Goal: Book appointment/travel/reservation

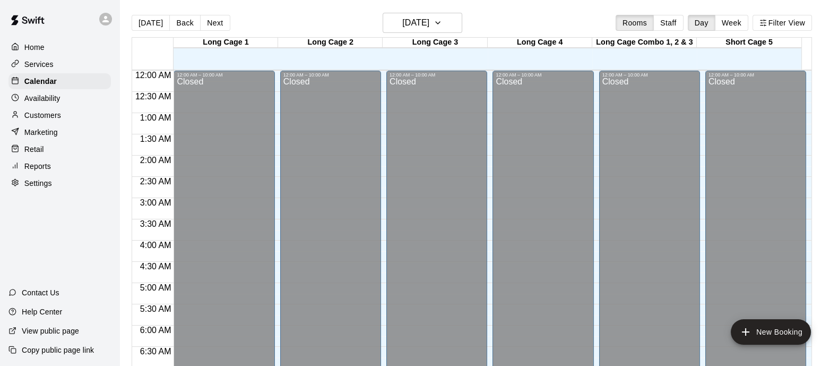
scroll to position [571, 0]
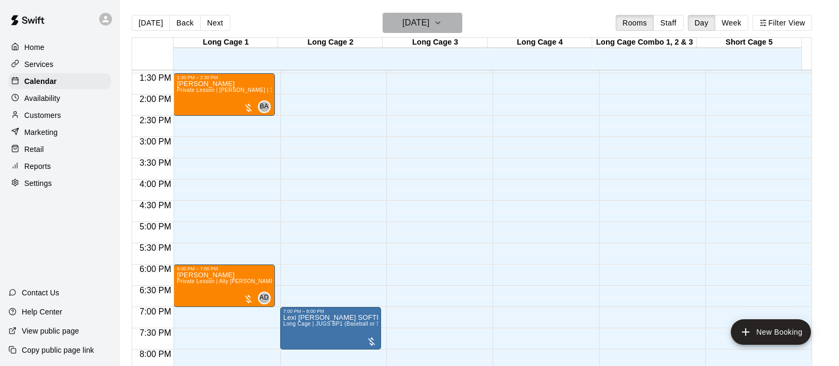
click at [407, 25] on h6 "[DATE]" at bounding box center [415, 22] width 27 height 15
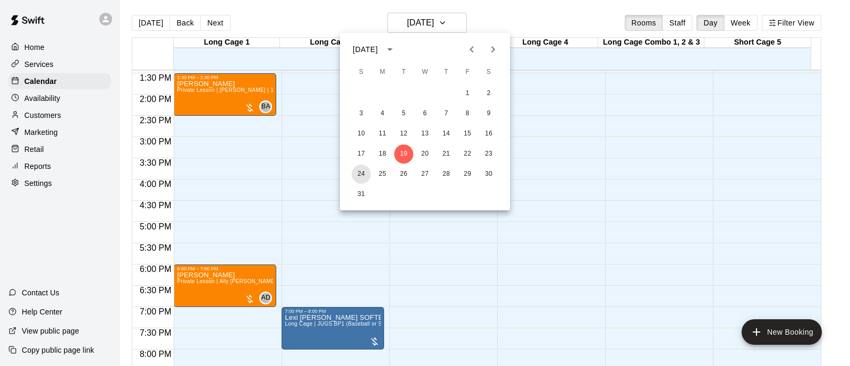
click at [358, 169] on button "24" at bounding box center [360, 174] width 19 height 19
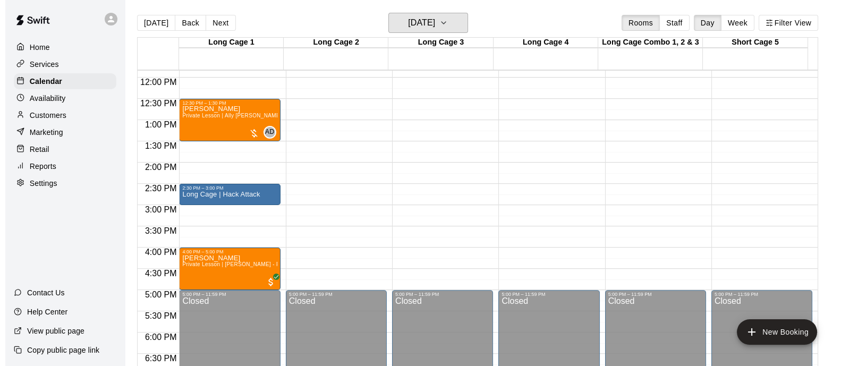
scroll to position [504, 0]
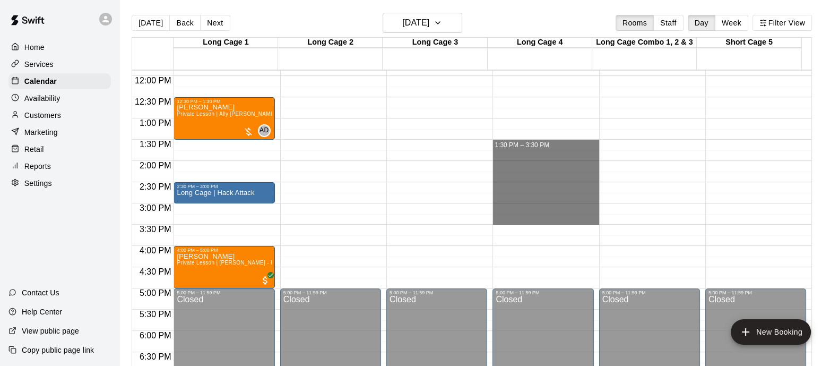
drag, startPoint x: 549, startPoint y: 146, endPoint x: 550, endPoint y: 219, distance: 72.7
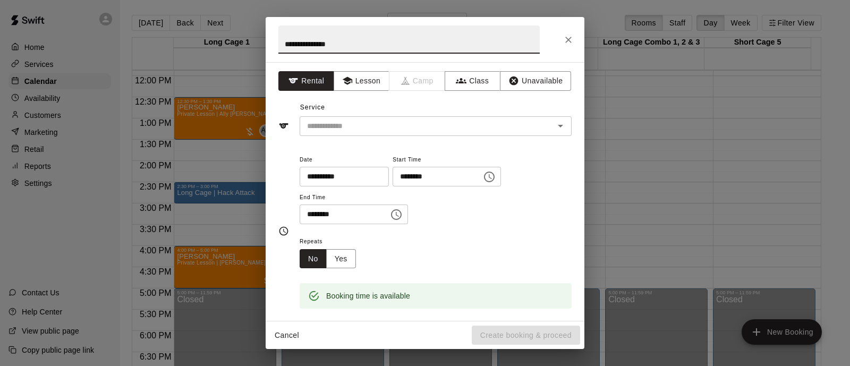
type input "**********"
click at [349, 124] on input "text" at bounding box center [420, 125] width 234 height 13
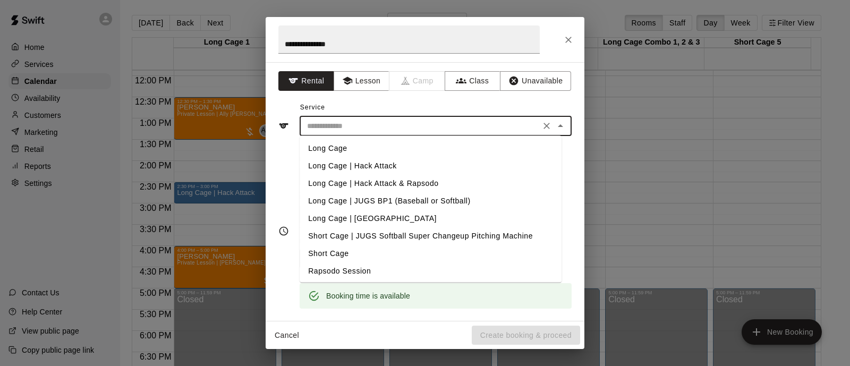
click at [390, 146] on li "Long Cage" at bounding box center [430, 149] width 262 height 18
type input "*********"
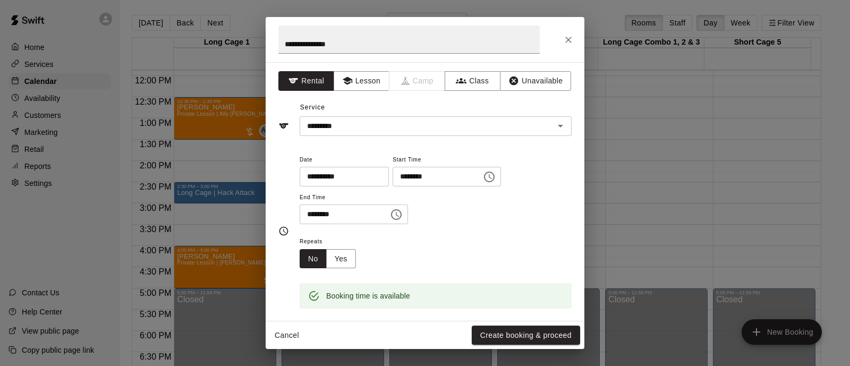
drag, startPoint x: 557, startPoint y: 157, endPoint x: 557, endPoint y: 168, distance: 11.7
click at [557, 157] on div "**********" at bounding box center [435, 189] width 272 height 72
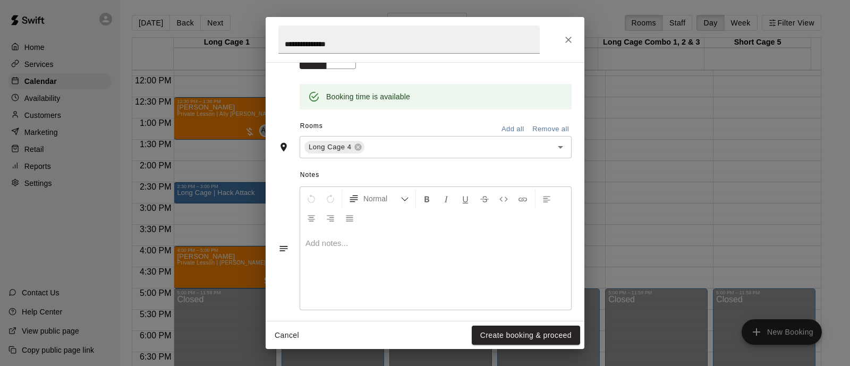
scroll to position [207, 0]
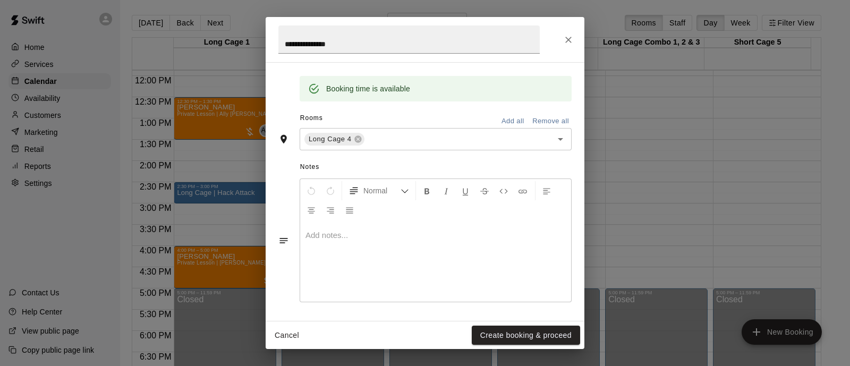
click at [528, 337] on button "Create booking & proceed" at bounding box center [525, 335] width 108 height 20
click at [528, 325] on button "Create booking & proceed" at bounding box center [525, 335] width 108 height 20
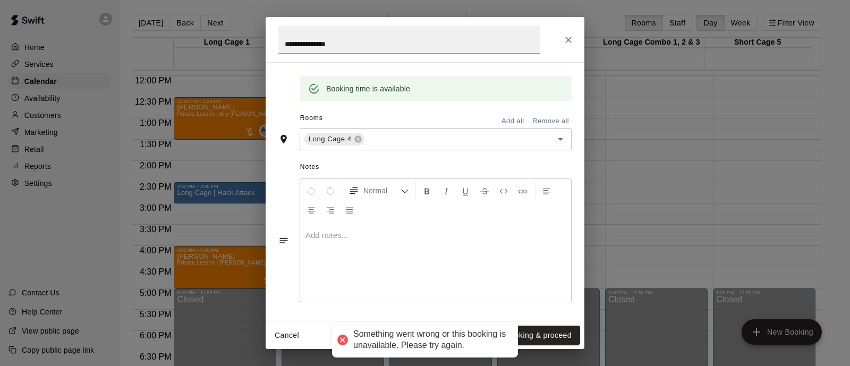
click at [570, 28] on div "**********" at bounding box center [424, 39] width 319 height 45
click at [568, 36] on icon "Close" at bounding box center [568, 40] width 11 height 11
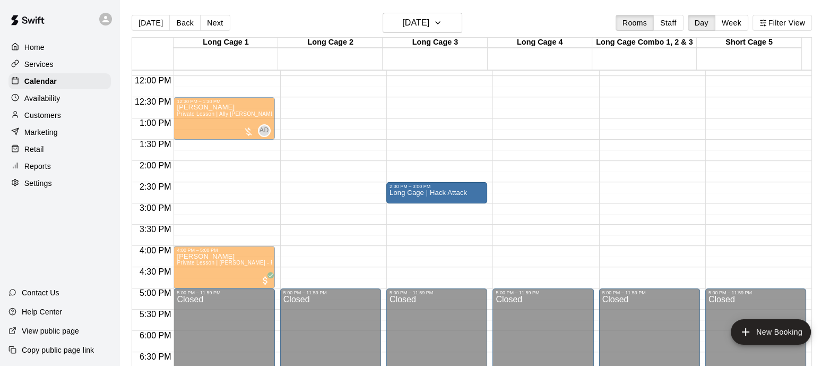
drag, startPoint x: 231, startPoint y: 190, endPoint x: 449, endPoint y: 195, distance: 217.8
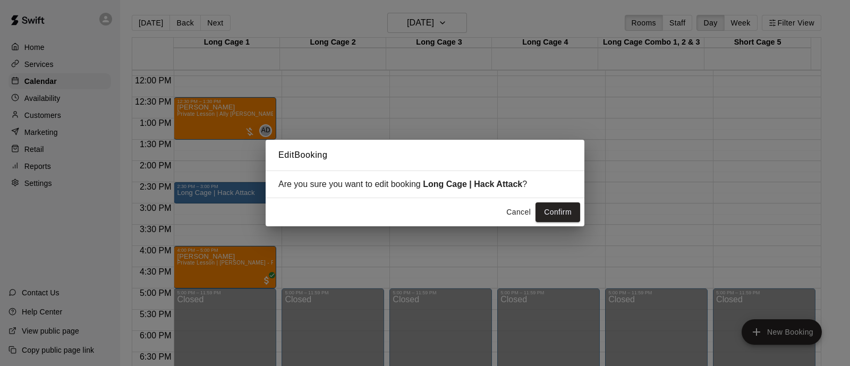
click at [544, 208] on button "Confirm" at bounding box center [557, 212] width 45 height 20
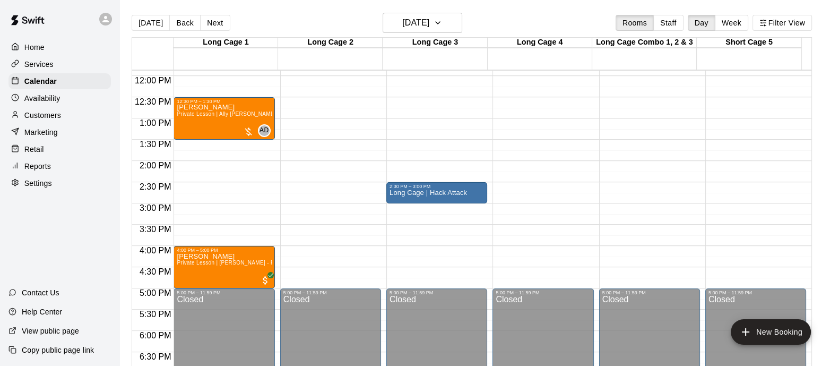
click at [456, 193] on p "Long Cage | Hack Attack" at bounding box center [429, 193] width 78 height 0
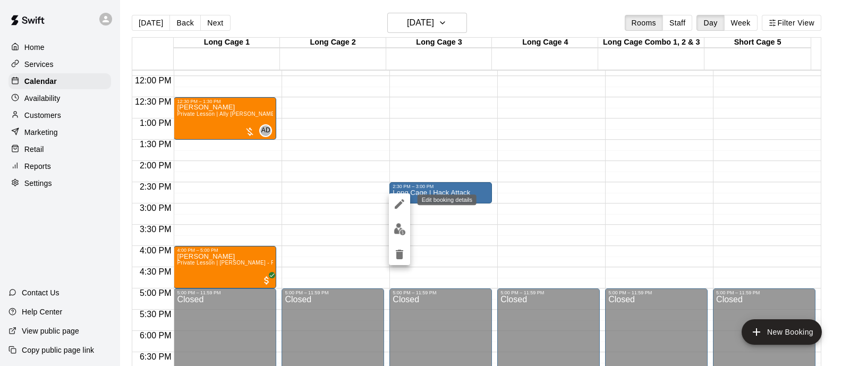
click at [397, 205] on icon "edit" at bounding box center [399, 204] width 10 height 10
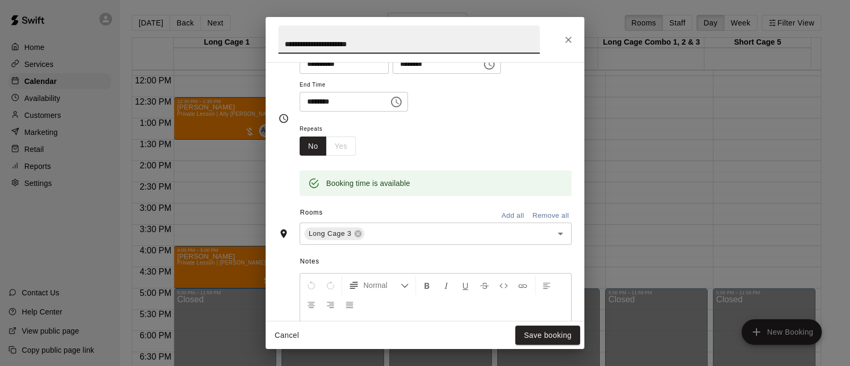
scroll to position [277, 0]
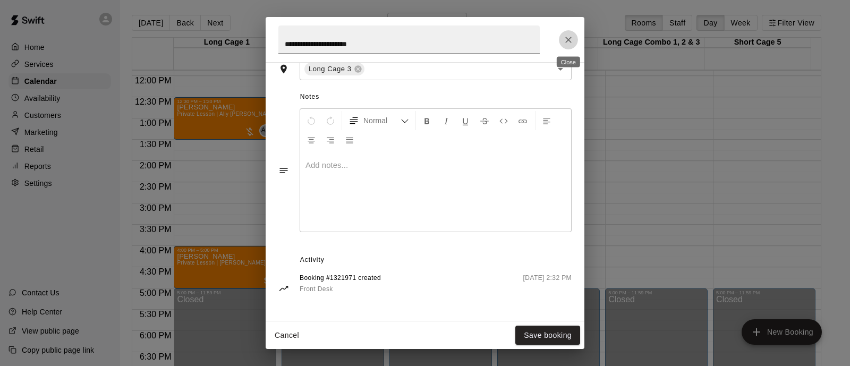
click at [568, 32] on button "Close" at bounding box center [568, 39] width 19 height 19
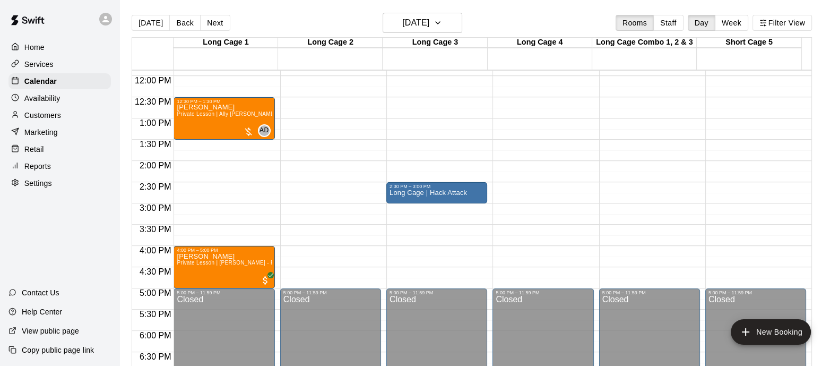
click at [469, 192] on div "Long Cage | Hack Attack" at bounding box center [437, 372] width 95 height 366
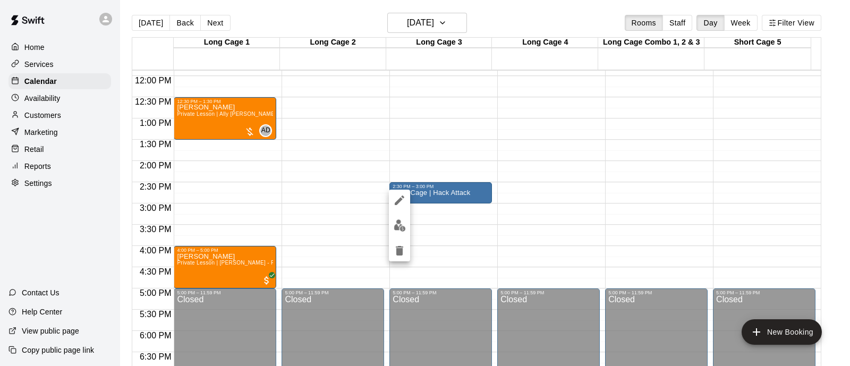
click at [400, 224] on img "edit" at bounding box center [399, 225] width 12 height 12
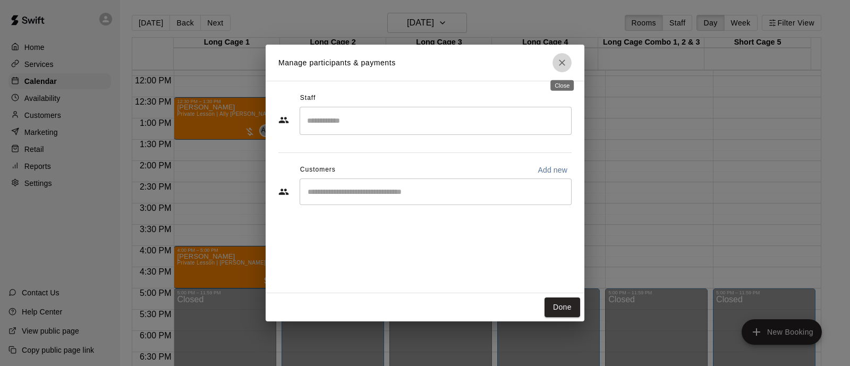
click at [560, 59] on icon "Close" at bounding box center [561, 62] width 11 height 11
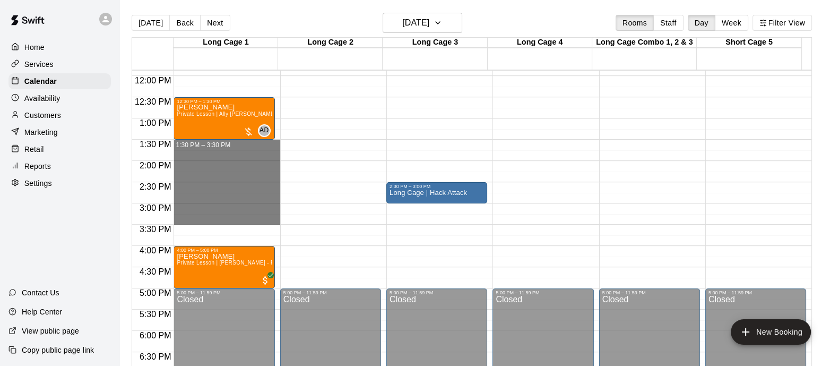
drag, startPoint x: 247, startPoint y: 141, endPoint x: 236, endPoint y: 217, distance: 76.7
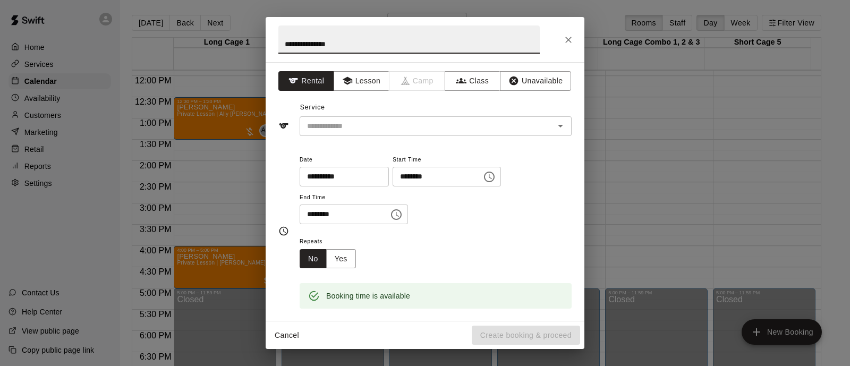
type input "**********"
drag, startPoint x: 356, startPoint y: 112, endPoint x: 357, endPoint y: 127, distance: 15.4
click at [356, 113] on div "Service ​" at bounding box center [424, 117] width 293 height 37
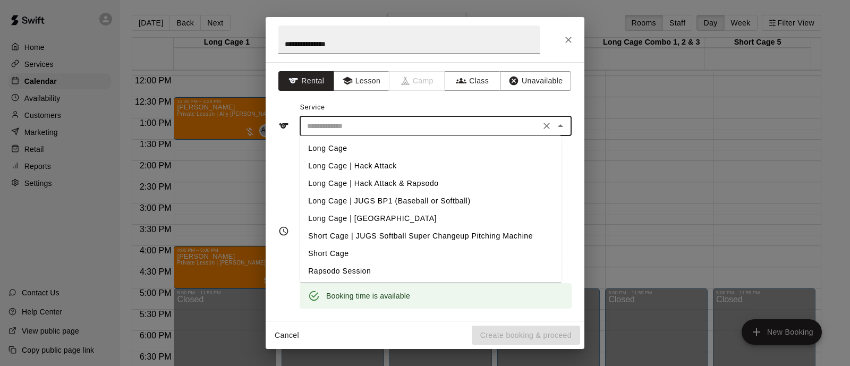
click at [357, 127] on input "text" at bounding box center [420, 125] width 234 height 13
click at [372, 147] on li "Long Cage" at bounding box center [430, 149] width 262 height 18
type input "*********"
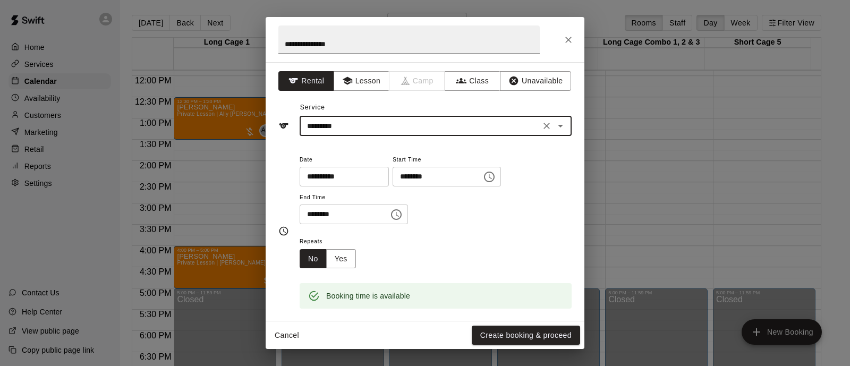
click at [548, 222] on div "**********" at bounding box center [435, 189] width 272 height 72
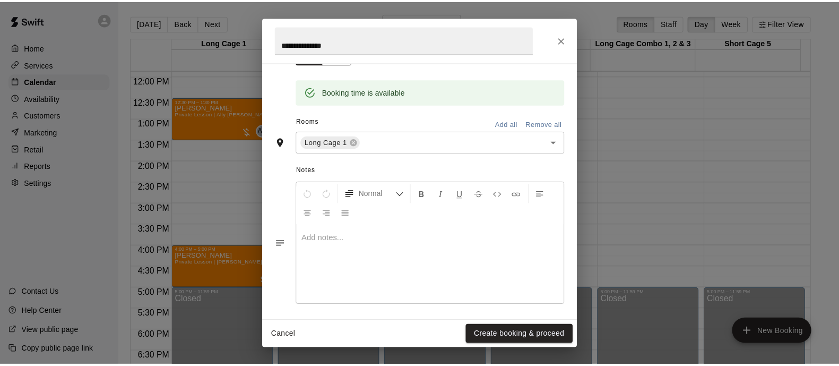
scroll to position [207, 0]
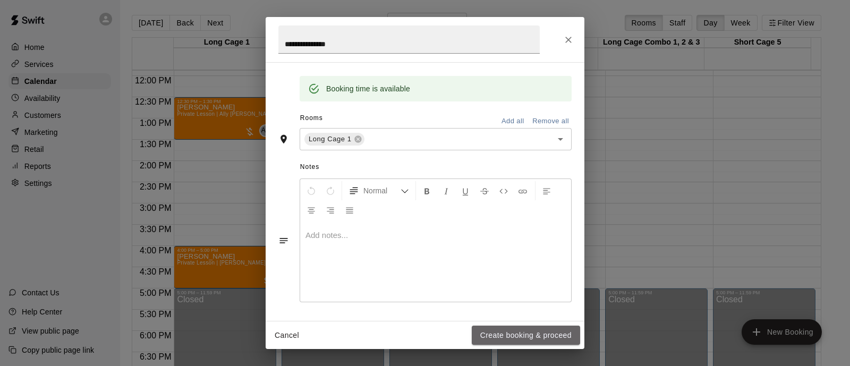
click at [526, 330] on button "Create booking & proceed" at bounding box center [525, 335] width 108 height 20
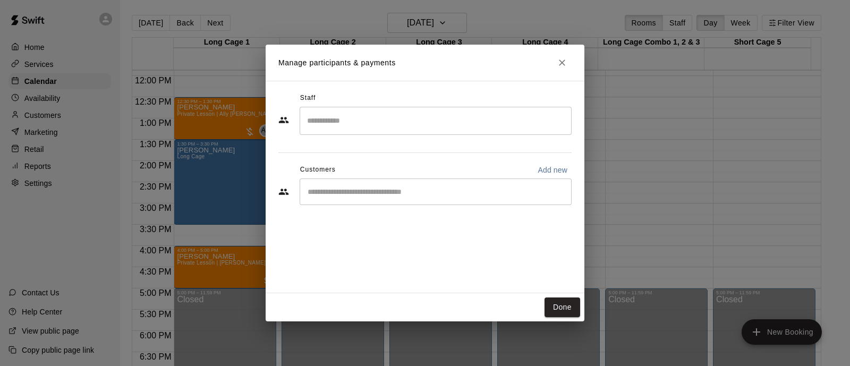
click at [461, 193] on input "Start typing to search customers..." at bounding box center [435, 191] width 262 height 11
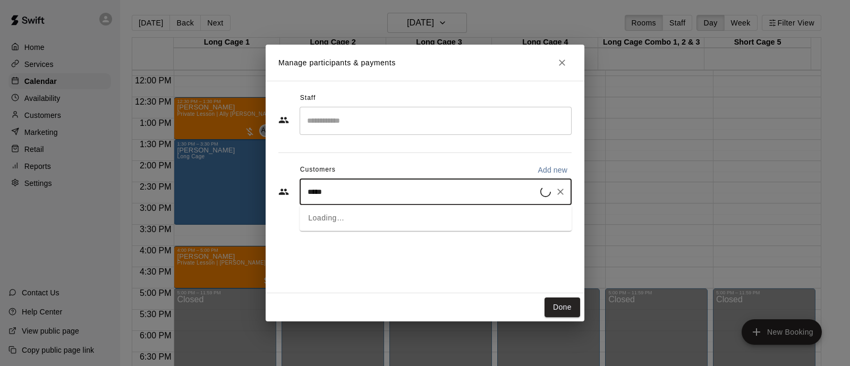
type input "*****"
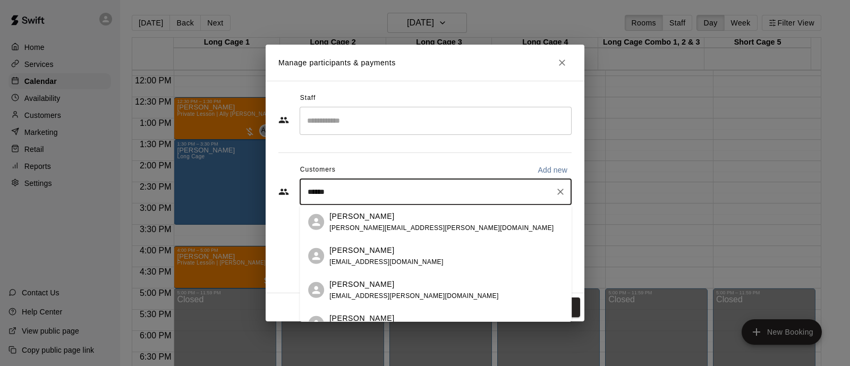
drag, startPoint x: 400, startPoint y: 236, endPoint x: 390, endPoint y: 221, distance: 18.0
click at [393, 218] on div "[PERSON_NAME]" at bounding box center [441, 215] width 224 height 11
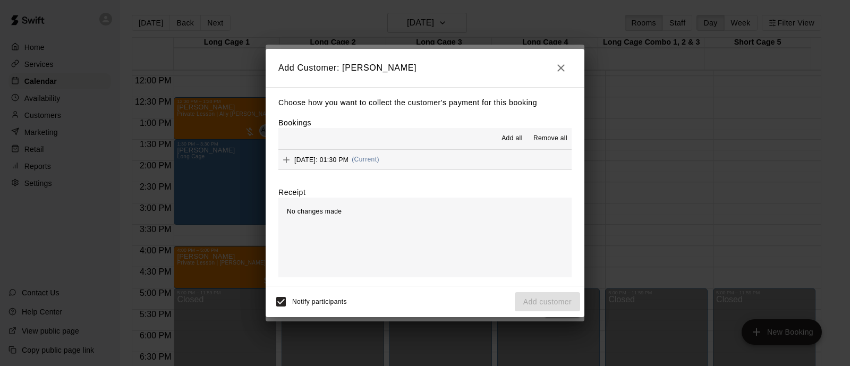
click at [417, 140] on div "Add all Remove all" at bounding box center [424, 138] width 293 height 21
click at [421, 159] on button "[DATE]: 01:30 PM (Current)" at bounding box center [424, 160] width 293 height 20
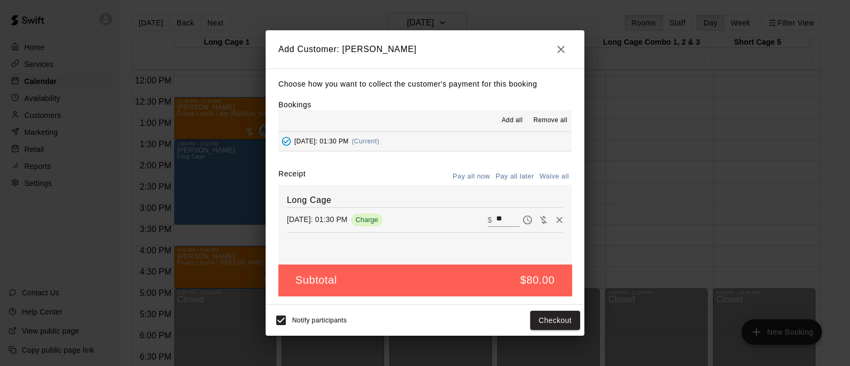
click at [518, 177] on button "Pay all later" at bounding box center [515, 176] width 44 height 16
click at [547, 321] on button "Add customer" at bounding box center [546, 321] width 65 height 20
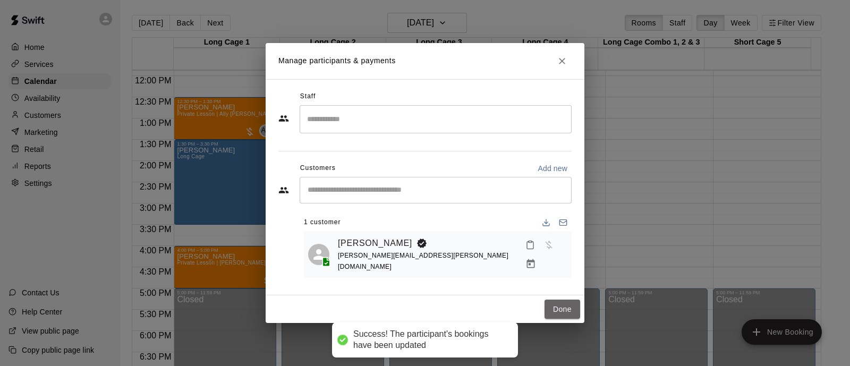
click at [559, 309] on button "Done" at bounding box center [562, 309] width 36 height 20
